Goal: Task Accomplishment & Management: Understand process/instructions

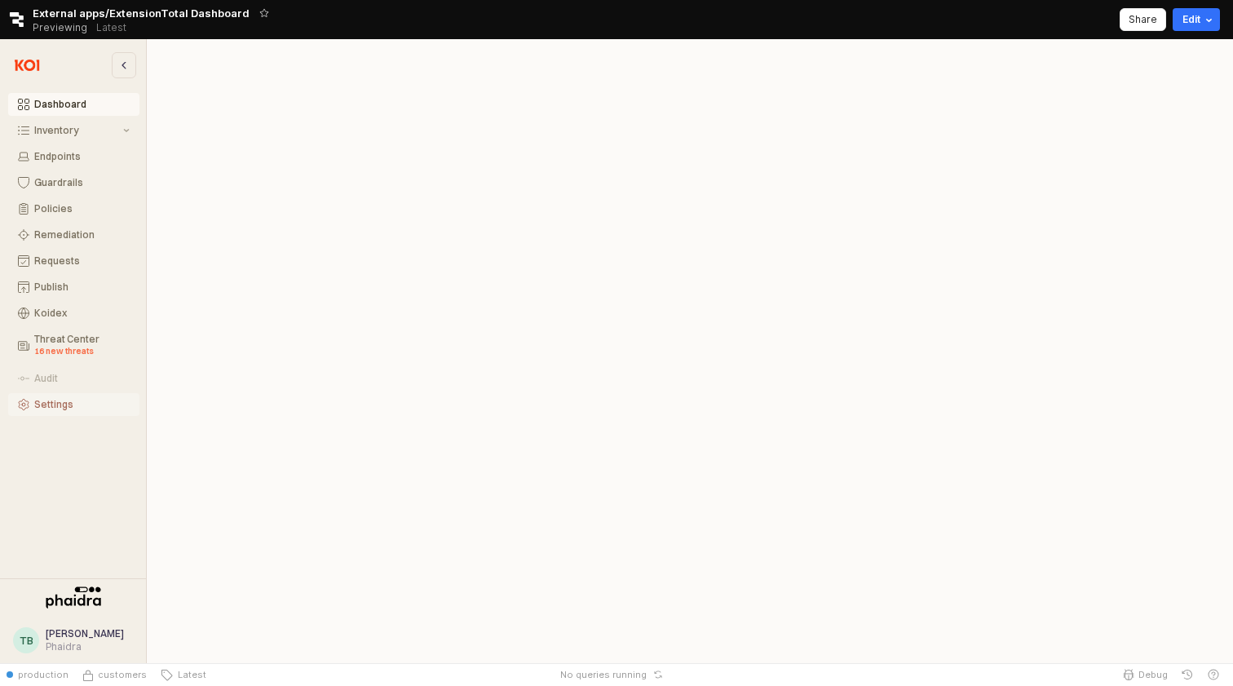
click at [42, 400] on div "Settings" at bounding box center [81, 404] width 95 height 11
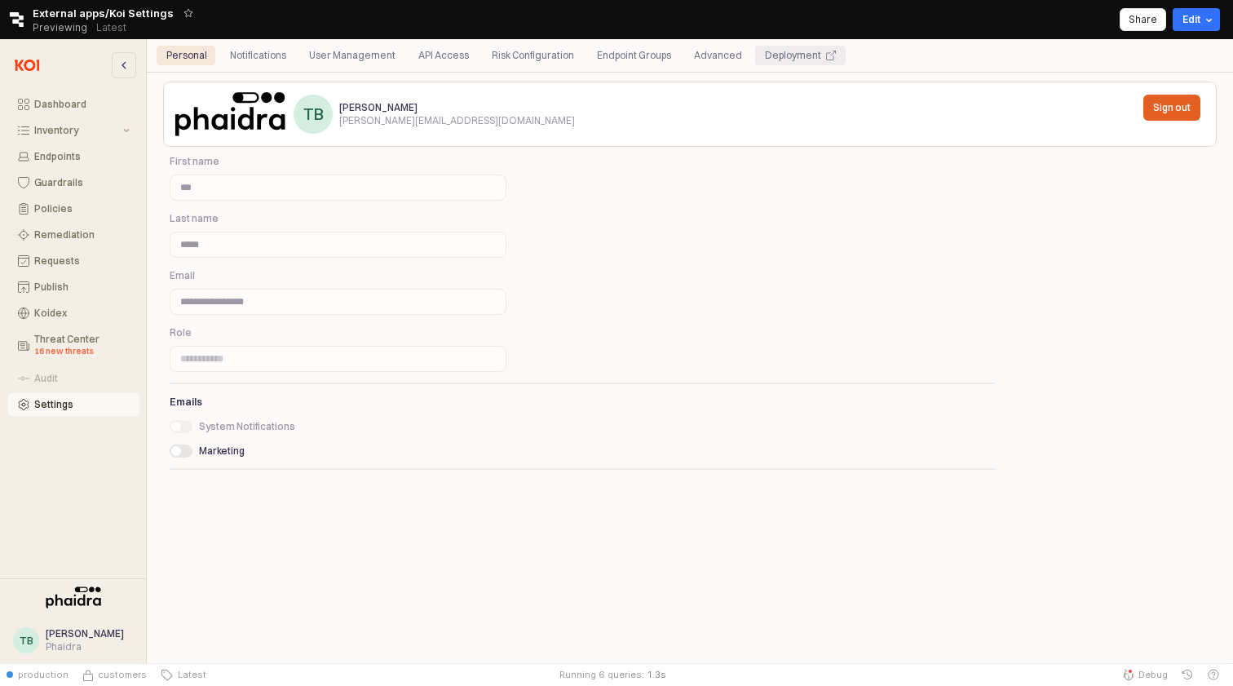
click at [804, 60] on div "Deployment" at bounding box center [800, 56] width 71 height 20
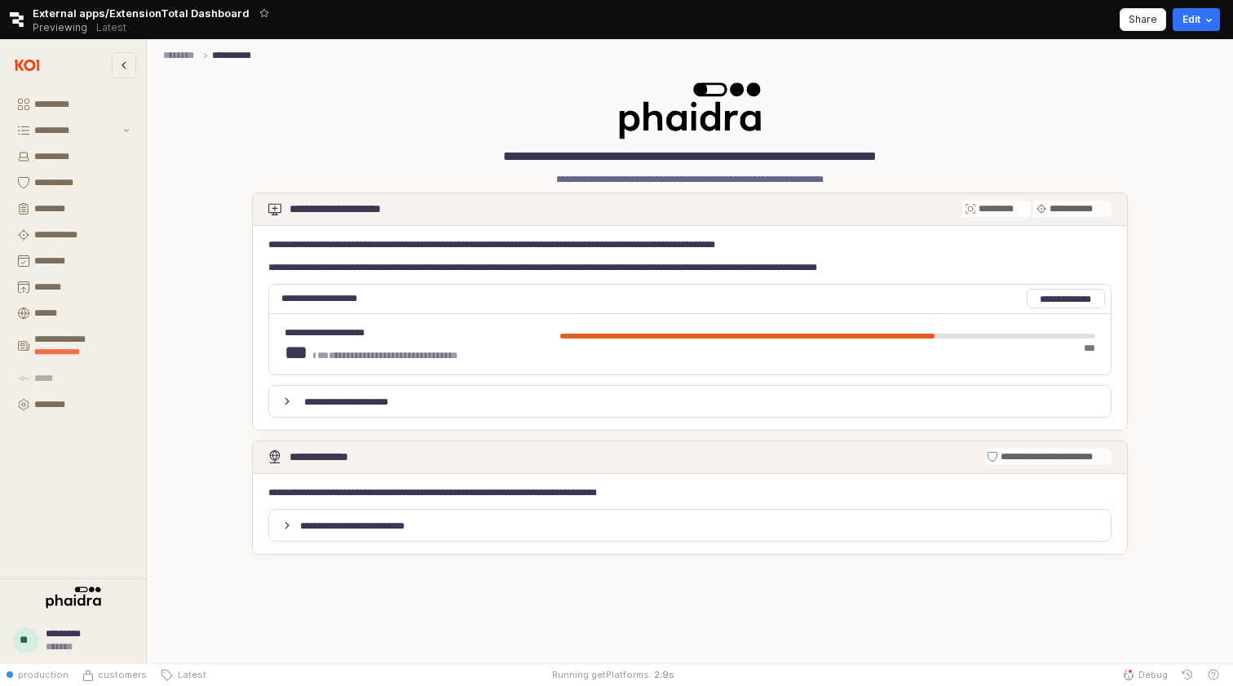
click at [337, 398] on p "**********" at bounding box center [346, 402] width 98 height 12
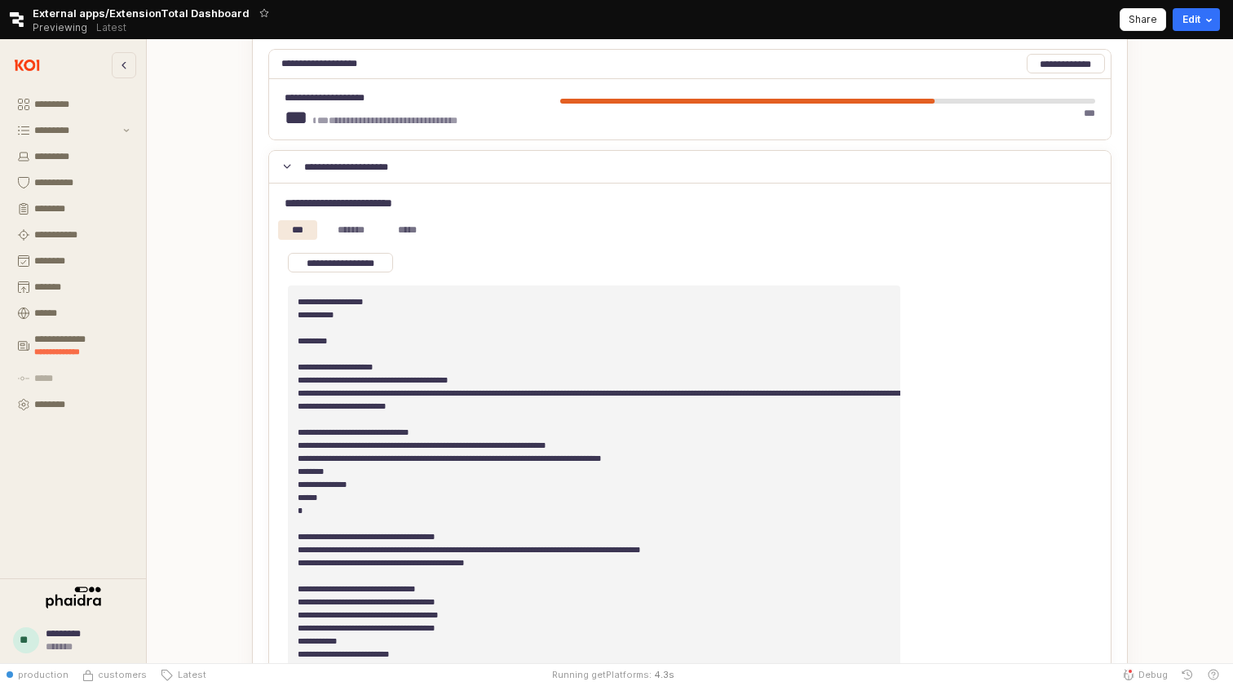
scroll to position [278, 0]
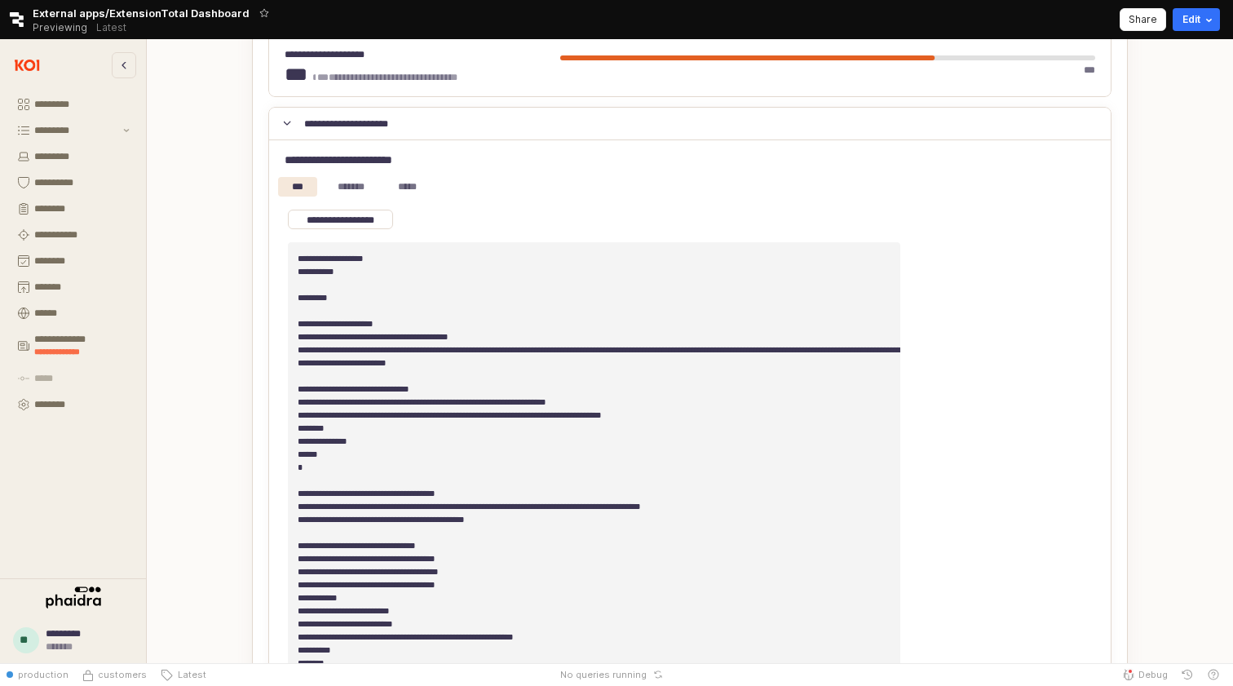
click at [364, 126] on p "**********" at bounding box center [346, 123] width 98 height 12
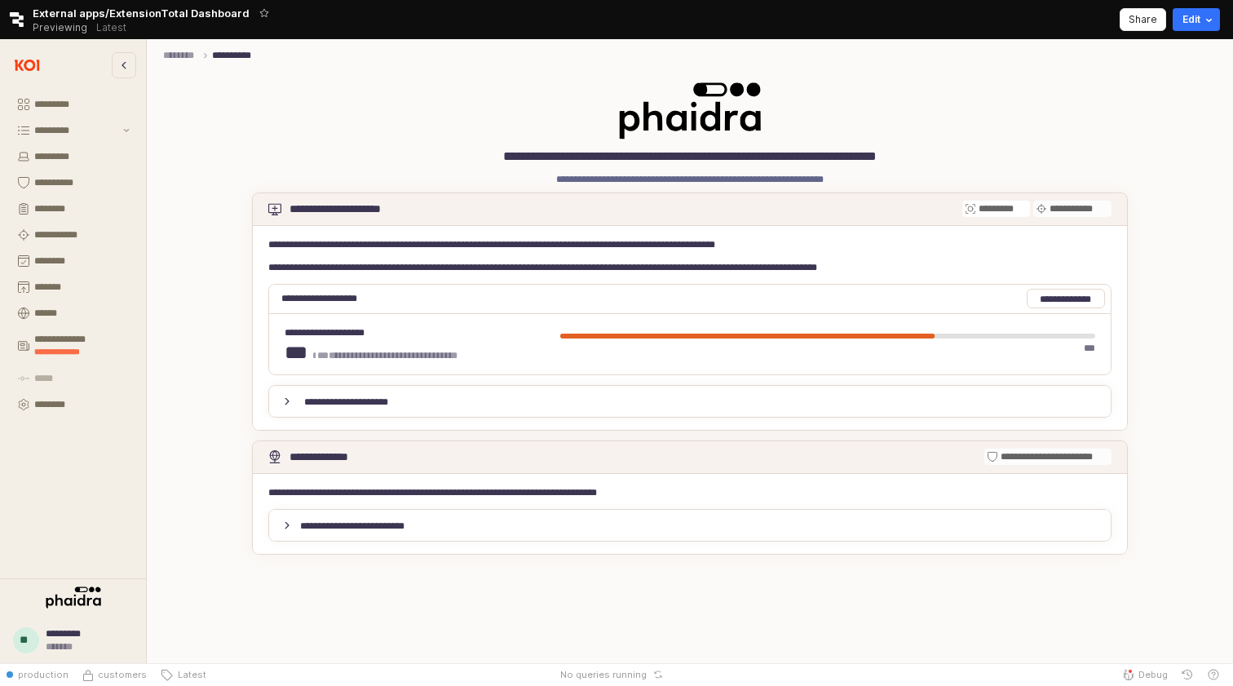
scroll to position [0, 0]
click at [321, 515] on div "**********" at bounding box center [689, 525] width 843 height 26
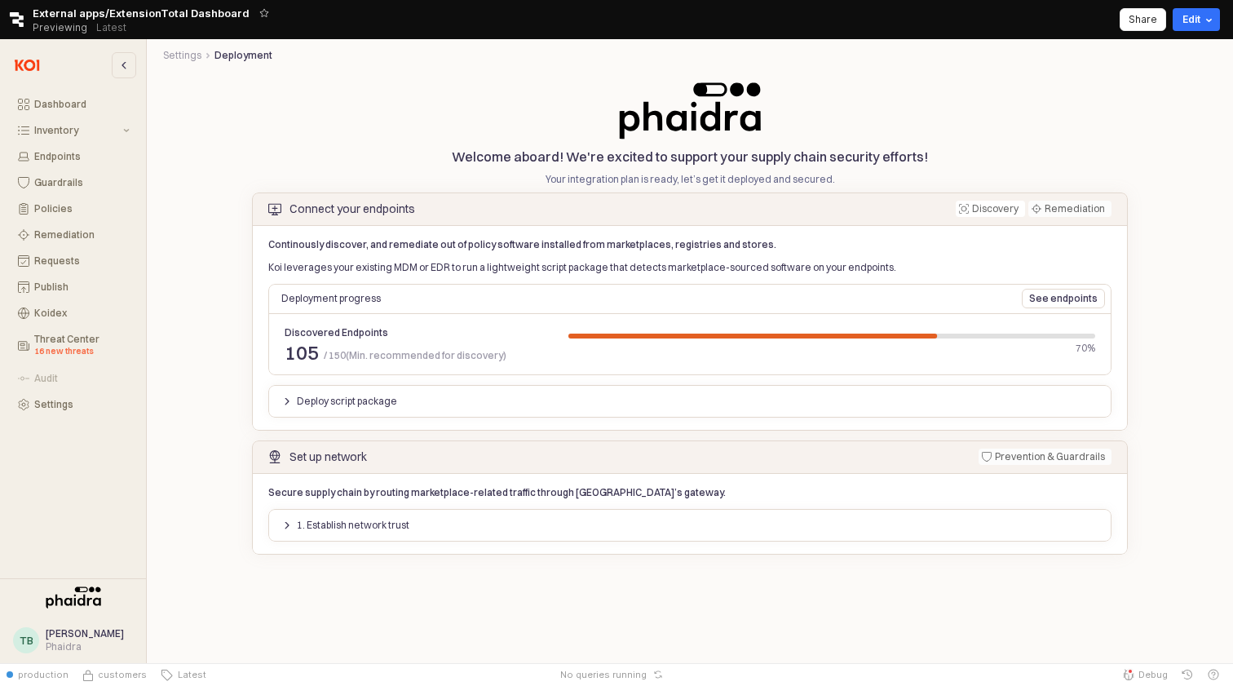
click at [539, 531] on div "1. Establish network trust" at bounding box center [690, 526] width 830 height 20
click at [395, 525] on p "1. Establish network trust" at bounding box center [353, 525] width 113 height 13
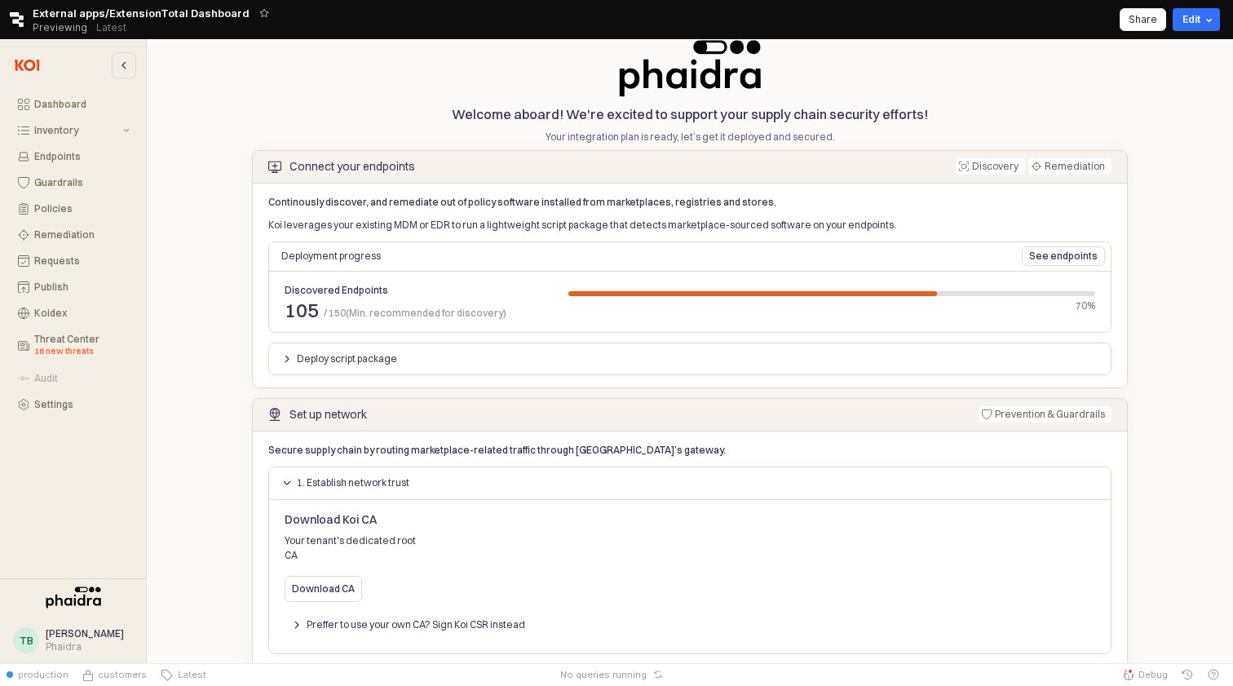
scroll to position [42, 0]
click at [316, 584] on div "Download CA" at bounding box center [323, 590] width 63 height 24
click at [341, 583] on p "Download CA" at bounding box center [323, 589] width 63 height 13
click at [398, 619] on p "Preffer to use your own CA? Sign Koi CSR instead" at bounding box center [416, 625] width 219 height 13
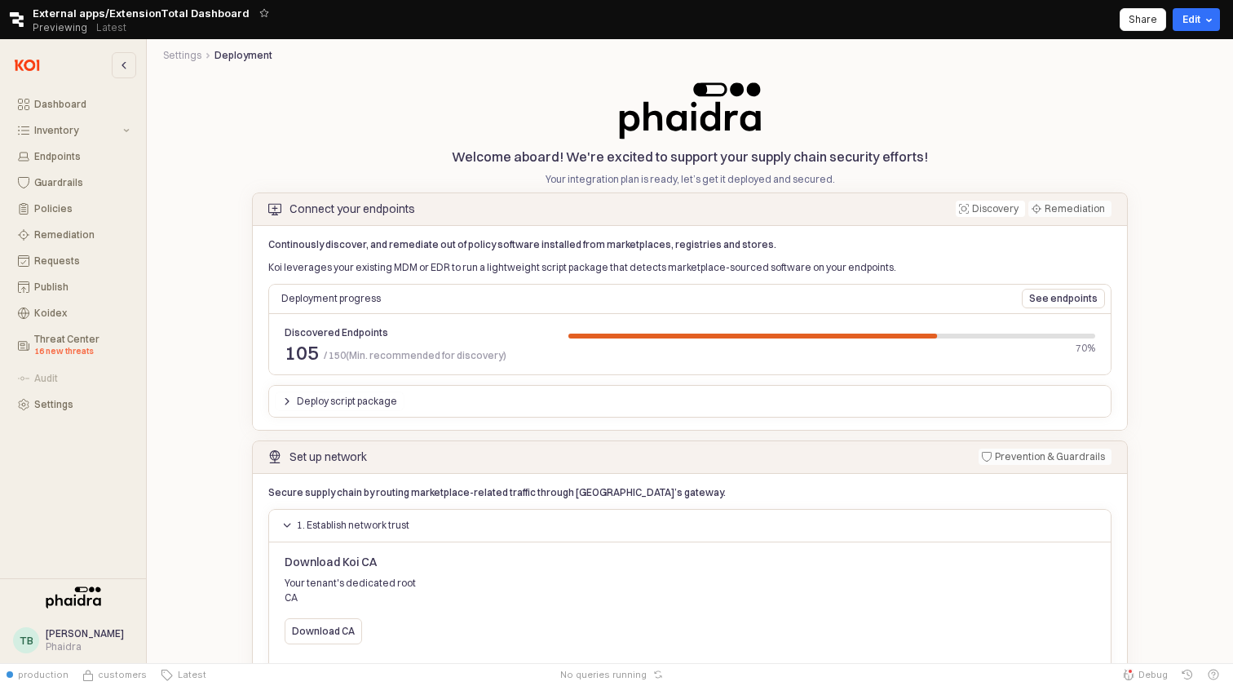
click at [375, 393] on div "Deploy script package" at bounding box center [339, 401] width 115 height 18
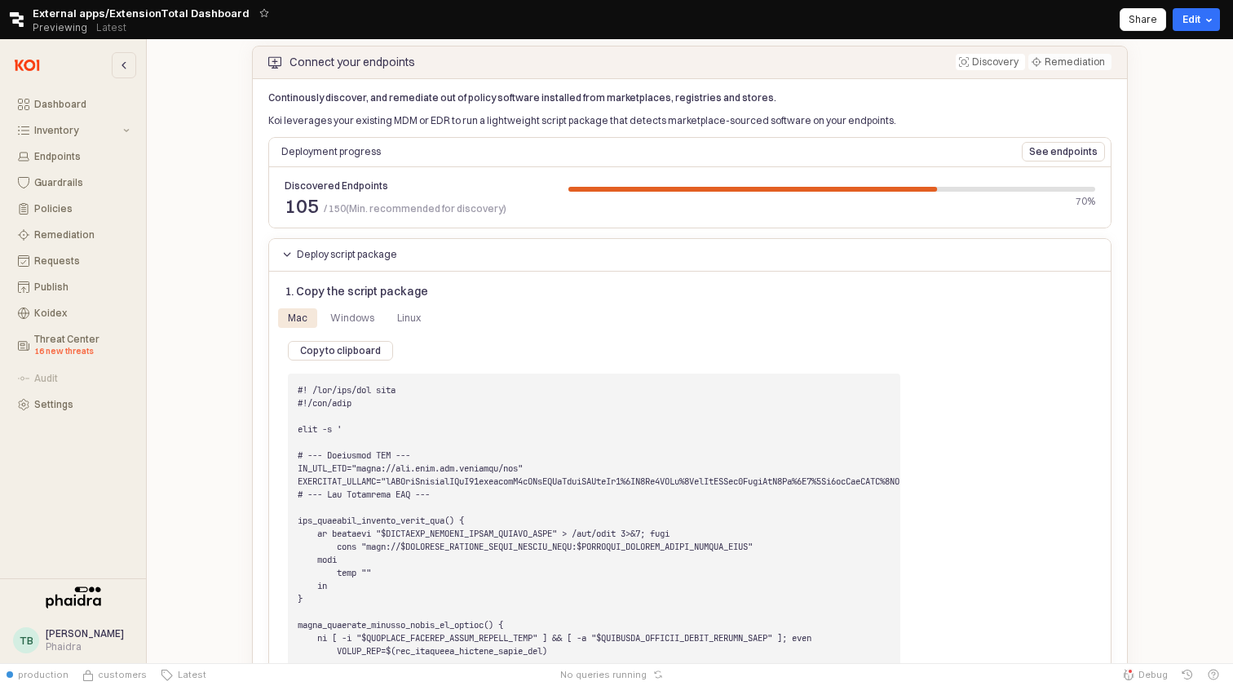
scroll to position [149, 0]
click at [358, 246] on p "Deploy script package" at bounding box center [347, 252] width 100 height 13
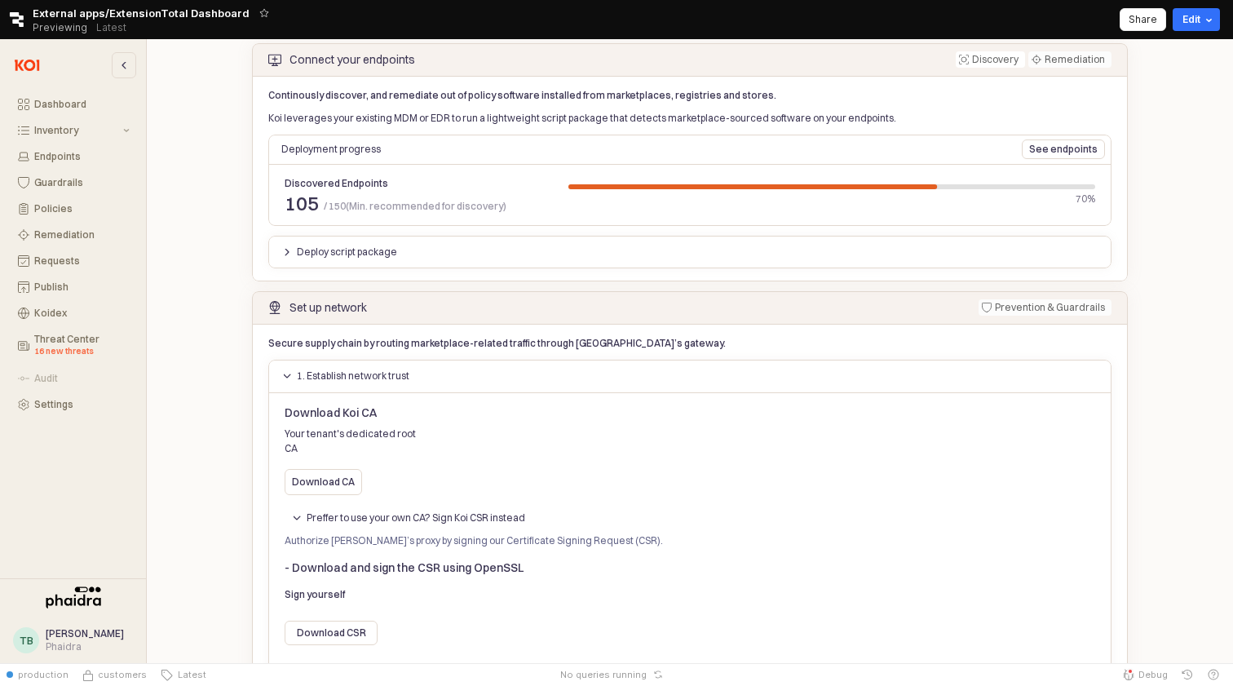
click at [358, 246] on p "Deploy script package" at bounding box center [347, 252] width 100 height 13
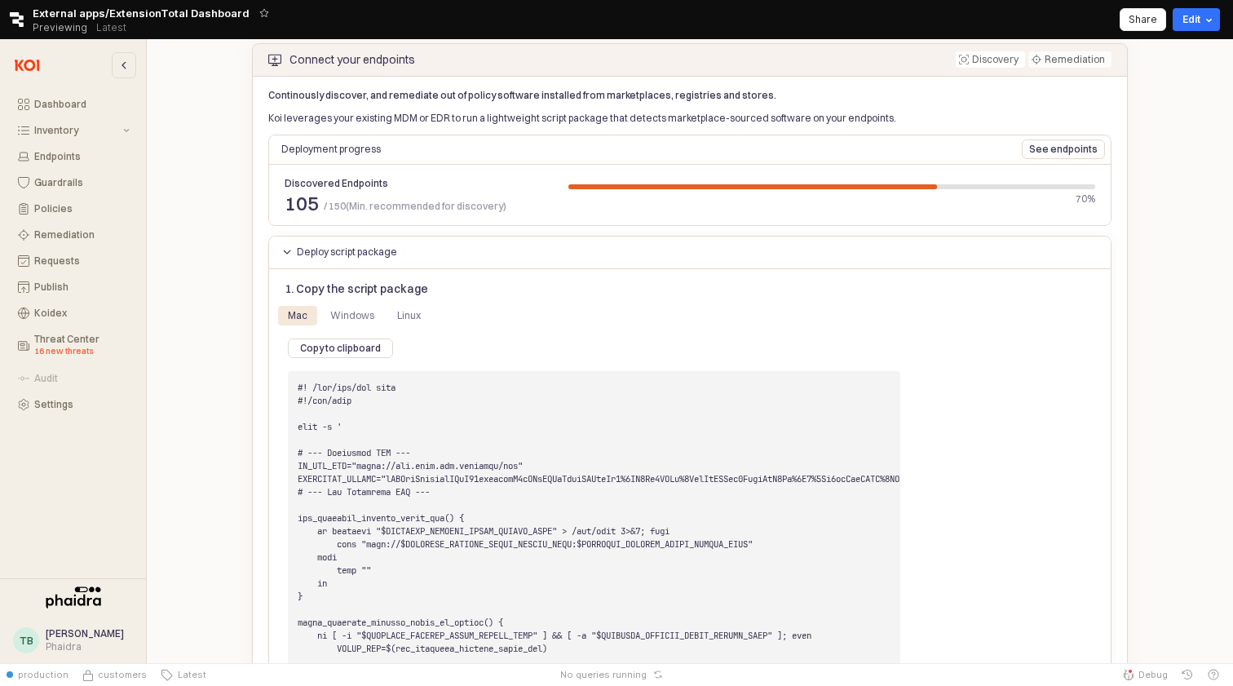
click at [358, 246] on p "Deploy script package" at bounding box center [347, 252] width 100 height 13
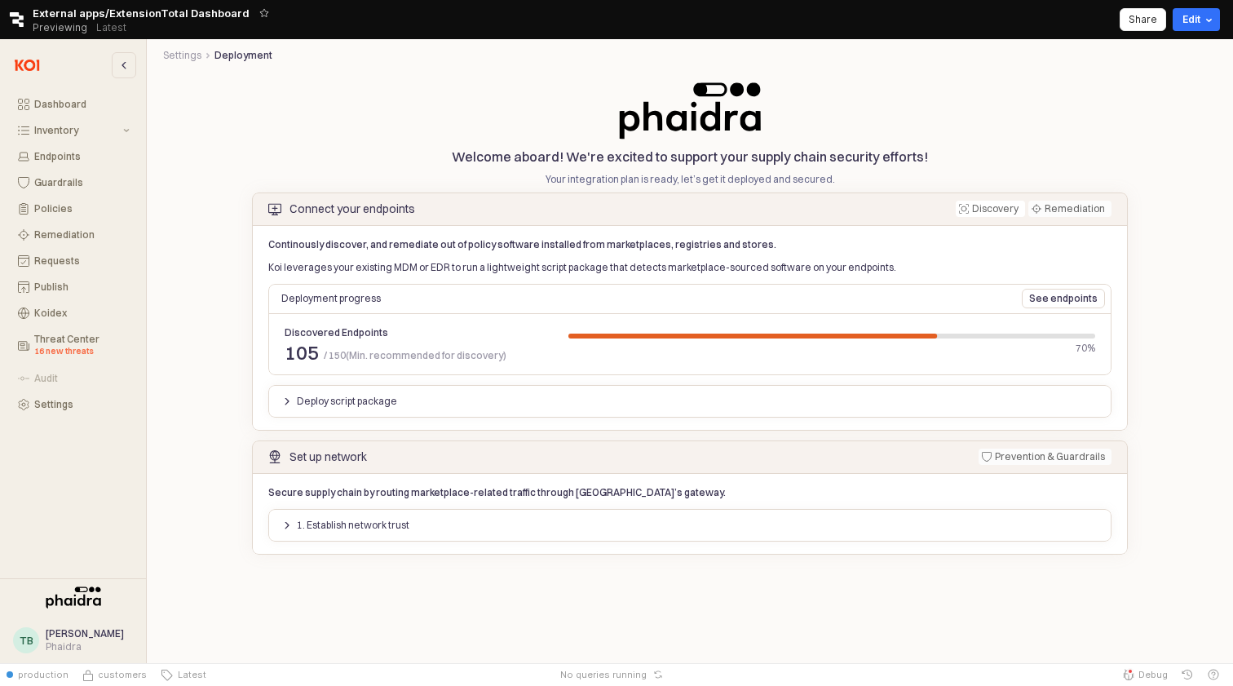
scroll to position [0, 0]
click at [62, 205] on div "Policies" at bounding box center [81, 208] width 95 height 11
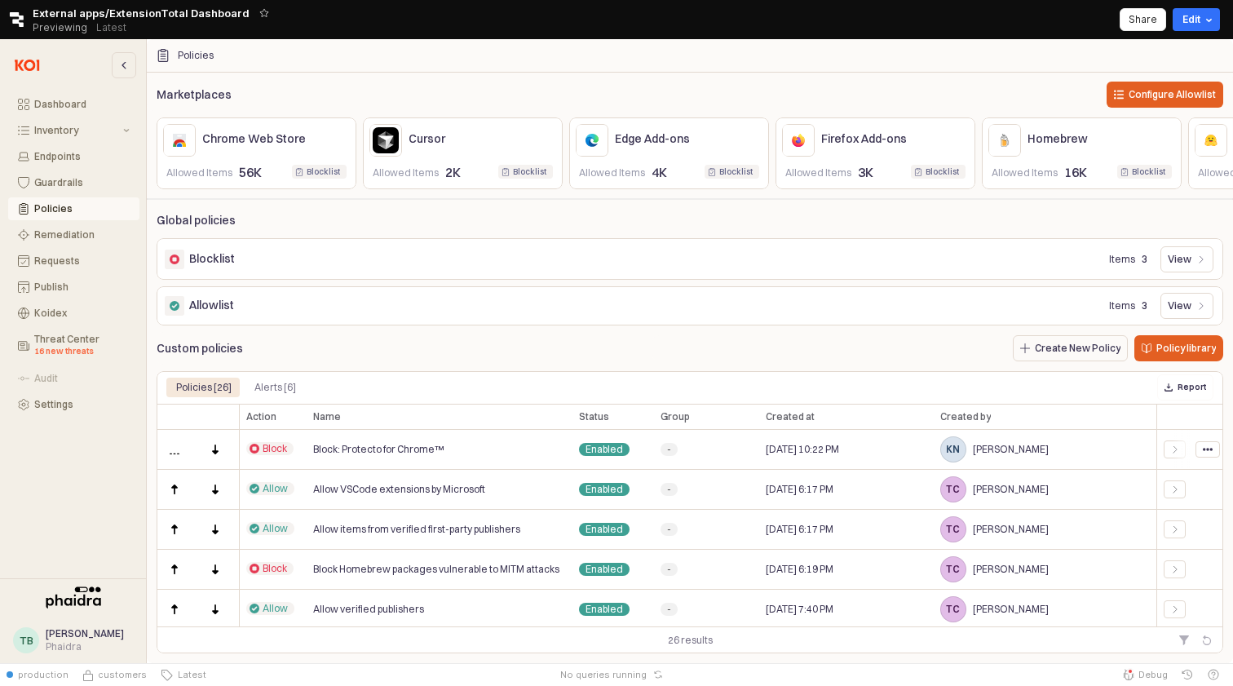
click at [370, 445] on span "Block: Protecto for Chrome™" at bounding box center [378, 449] width 131 height 13
copy span "Block: Protecto for Chrome™"
click at [370, 445] on span "Block: Protecto for Chrome™" at bounding box center [378, 449] width 131 height 13
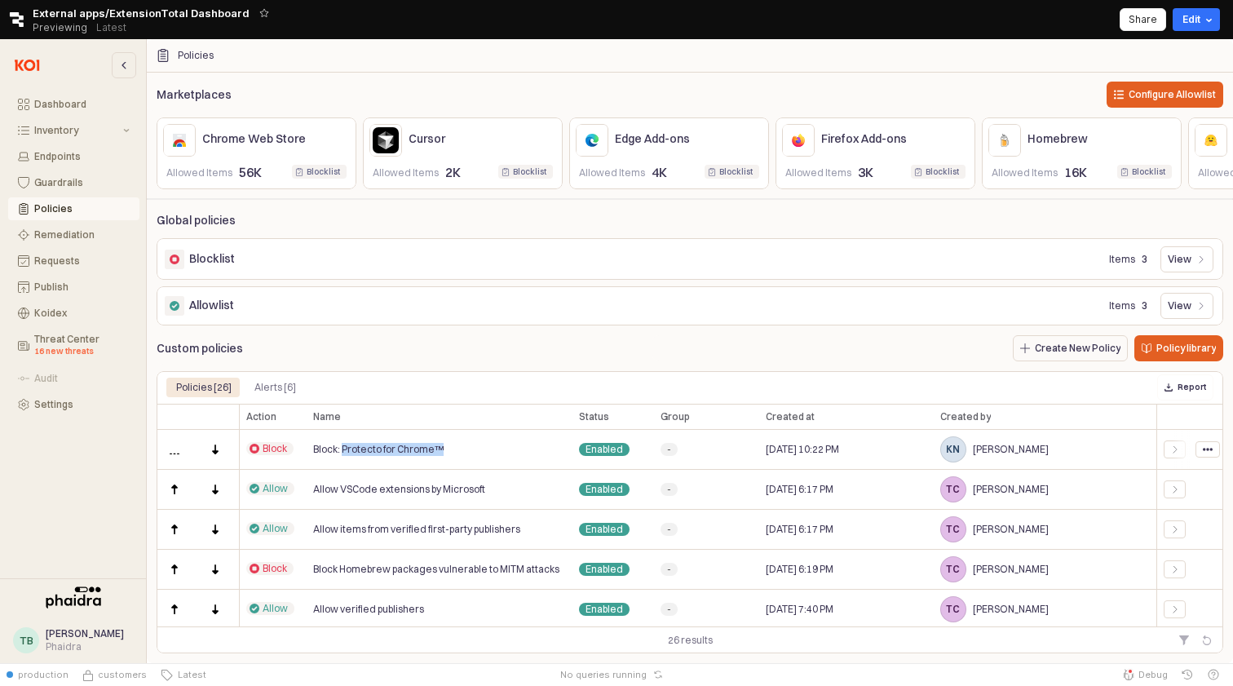
drag, startPoint x: 342, startPoint y: 453, endPoint x: 461, endPoint y: 453, distance: 119.1
click at [461, 453] on div "Block: Protecto for Chrome™" at bounding box center [440, 450] width 266 height 40
copy span "Protecto for Chrome™"
click at [1173, 440] on div "App Frame" at bounding box center [1175, 450] width 36 height 40
click at [1172, 450] on icon "App Frame" at bounding box center [1176, 450] width 10 height 10
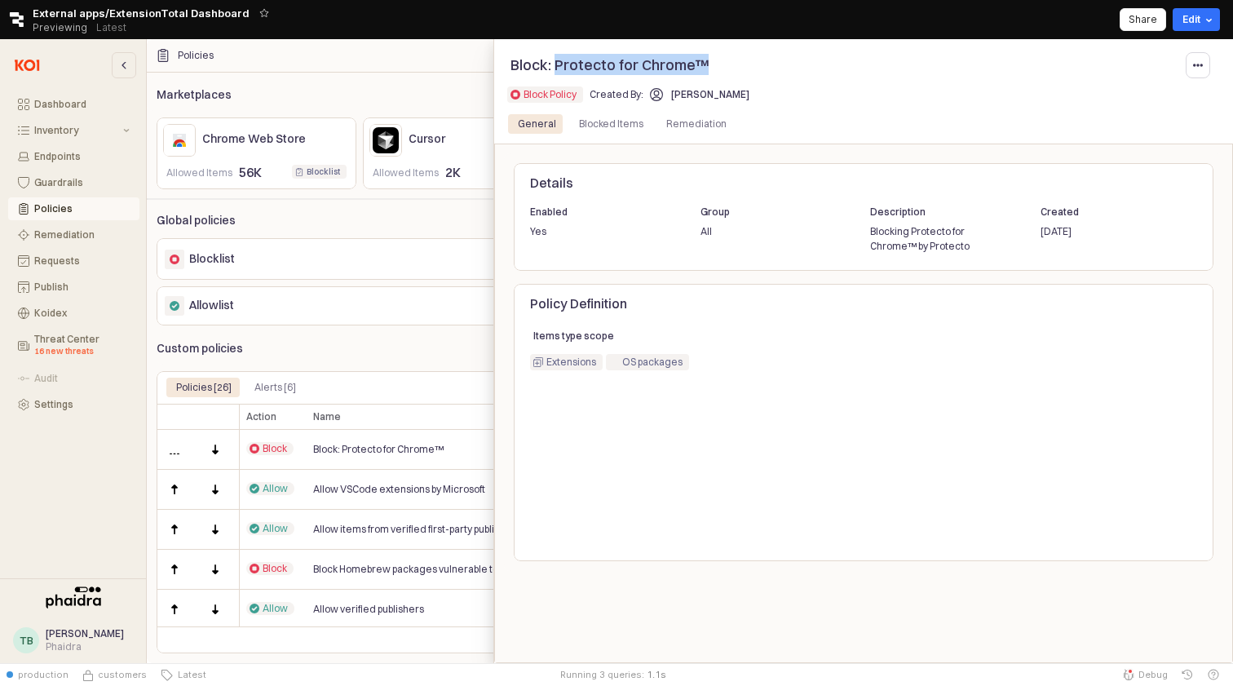
drag, startPoint x: 555, startPoint y: 69, endPoint x: 824, endPoint y: 69, distance: 269.2
click at [824, 69] on p "Block: Protecto for Chrome™" at bounding box center [805, 65] width 589 height 22
copy p "Protecto for Chrome™"
click at [617, 119] on div "Blocked Items" at bounding box center [611, 124] width 64 height 20
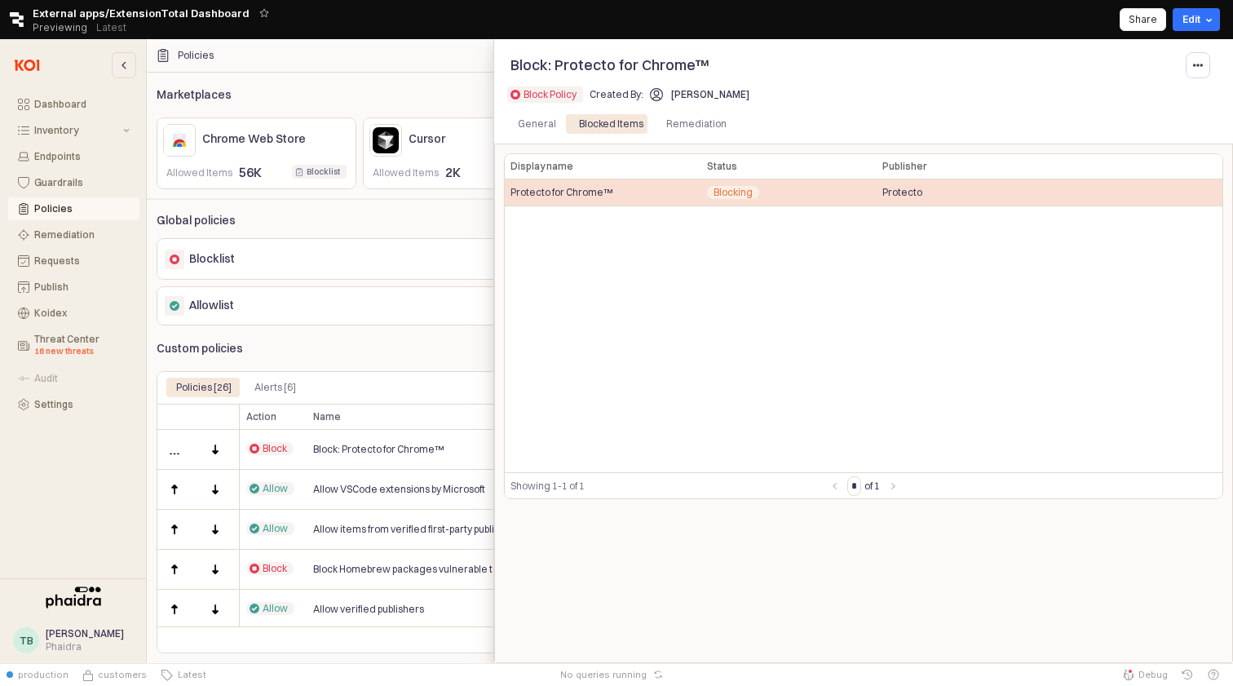
click at [740, 190] on span "Blocking" at bounding box center [733, 192] width 39 height 13
click at [901, 190] on span "Protecto" at bounding box center [903, 192] width 40 height 13
click at [564, 190] on span "Protecto for Chrome™" at bounding box center [562, 192] width 102 height 13
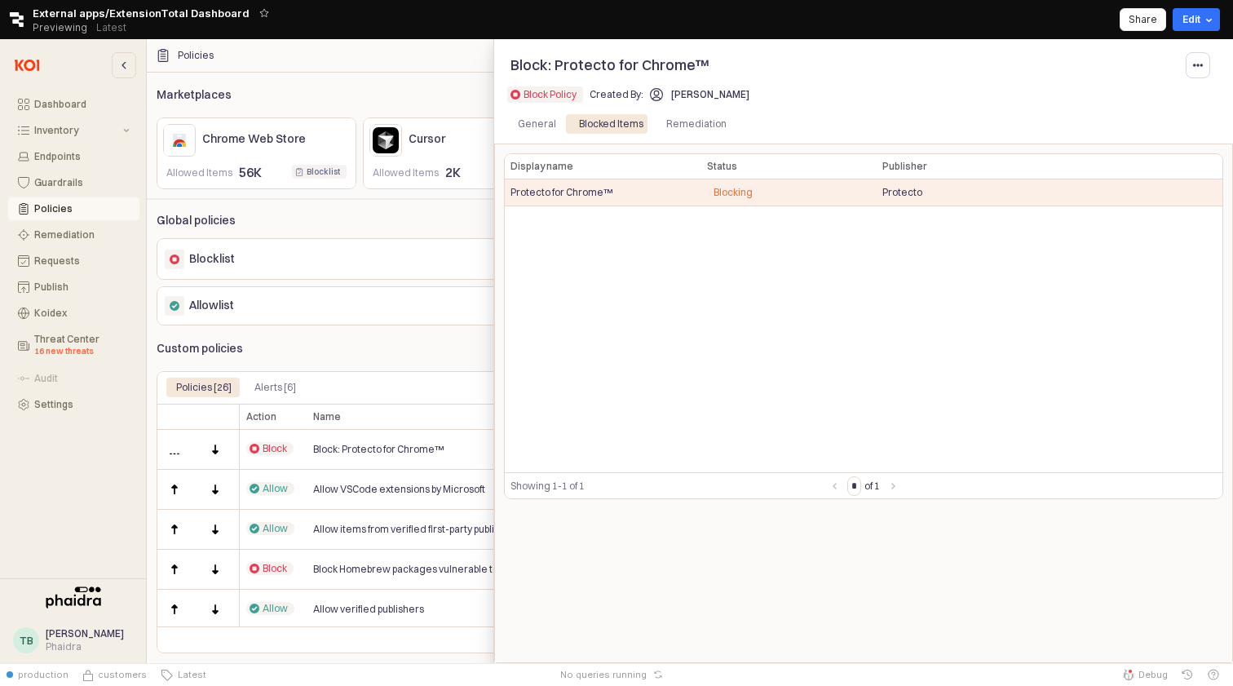
click at [435, 383] on div at bounding box center [616, 351] width 1233 height 624
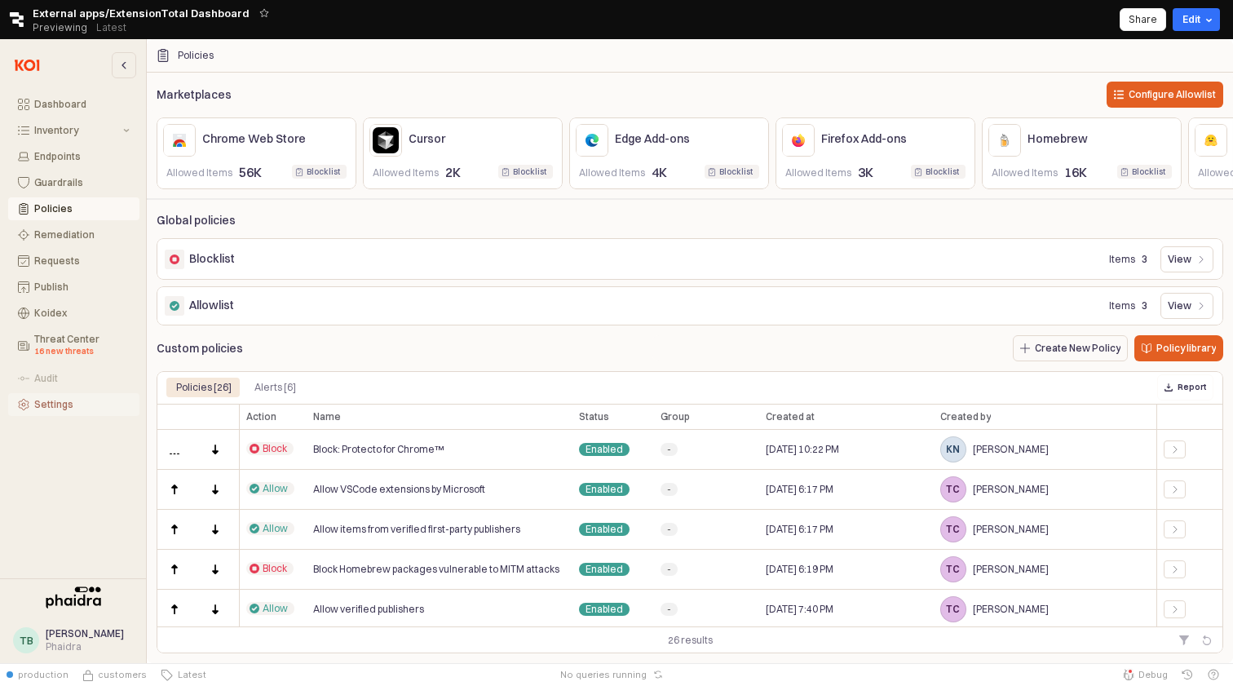
click at [51, 401] on div "Settings" at bounding box center [81, 404] width 95 height 11
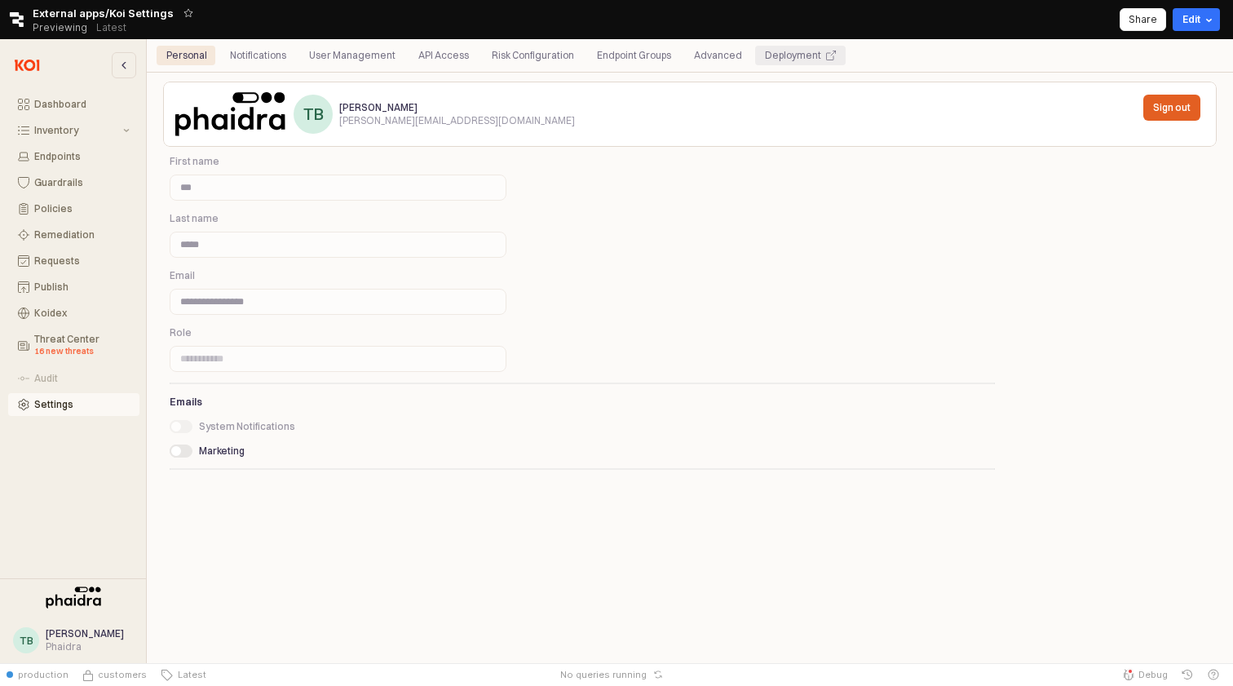
click at [805, 59] on div "Deployment" at bounding box center [800, 56] width 71 height 20
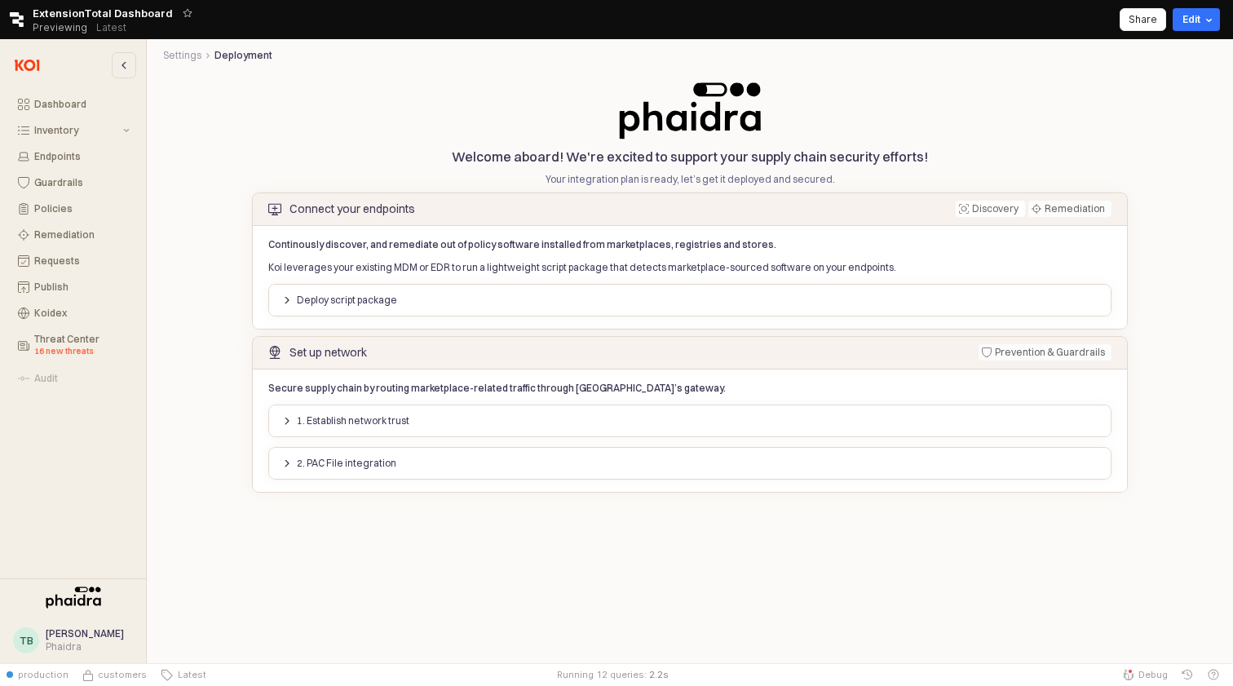
click at [385, 463] on p "2. PAC File integration" at bounding box center [347, 463] width 100 height 13
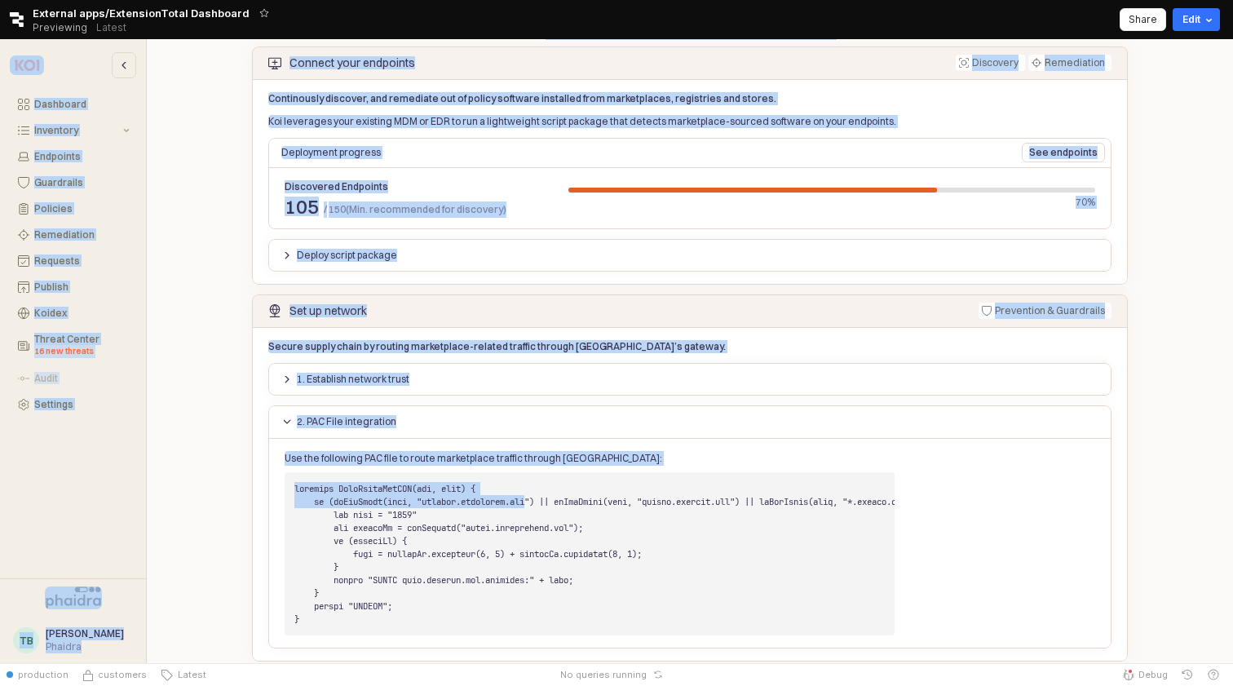
drag, startPoint x: 542, startPoint y: 504, endPoint x: 136, endPoint y: 575, distance: 411.6
click at [136, 575] on div "Dashboard Inventory Endpoints Guardrails Policies Remediation Requests Publish …" at bounding box center [616, 351] width 1233 height 624
